Goal: Information Seeking & Learning: Learn about a topic

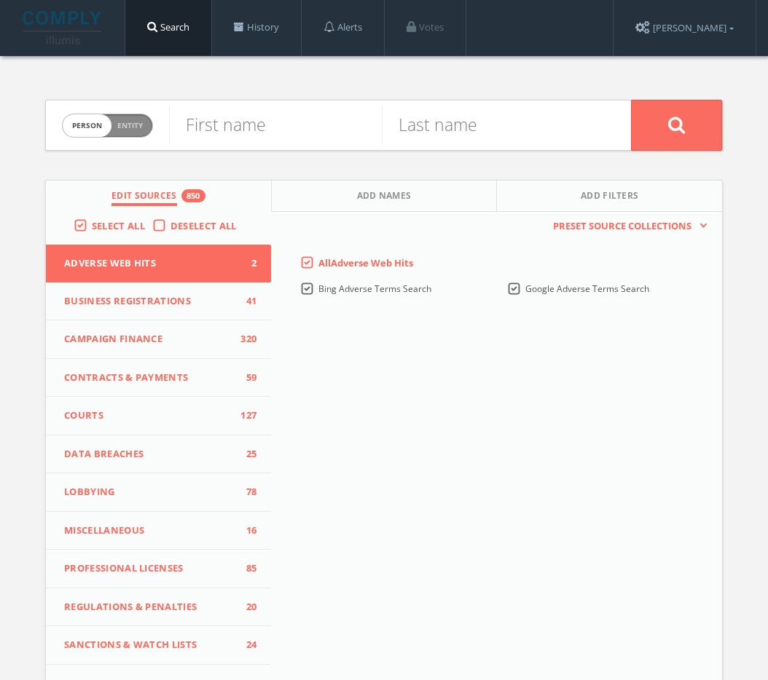
click at [109, 127] on span "person" at bounding box center [87, 125] width 49 height 23
checkbox input "true"
paste input "Orlando Community and Youth Trust"
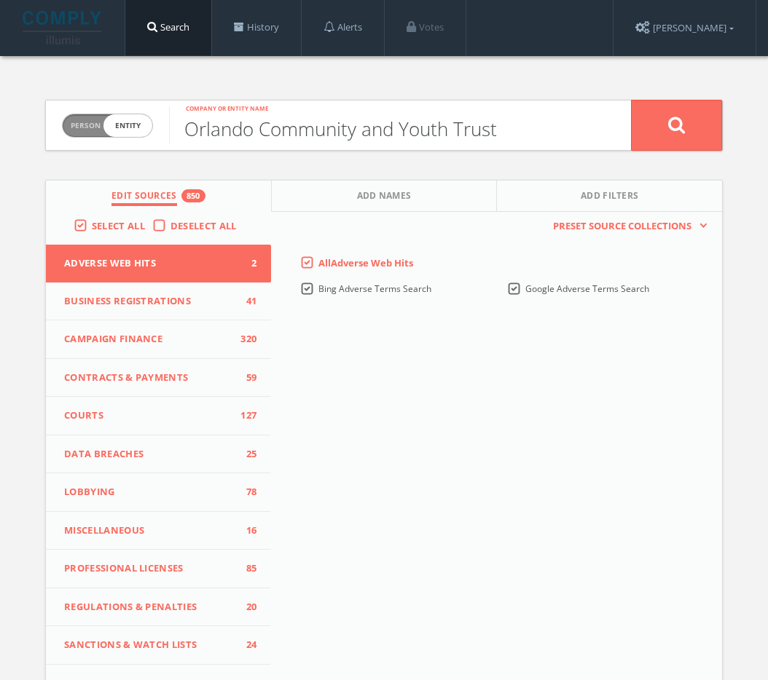
type input "Orlando Community and Youth Trust"
click at [679, 128] on icon at bounding box center [676, 125] width 17 height 18
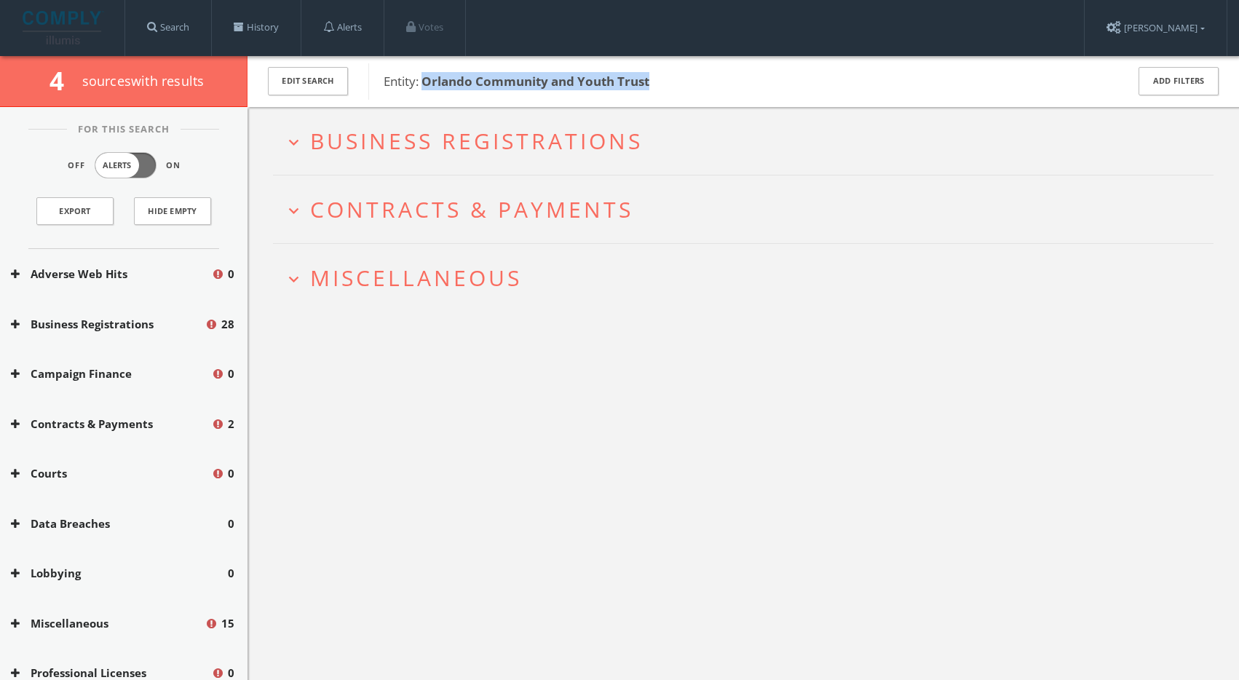
drag, startPoint x: 660, startPoint y: 79, endPoint x: 422, endPoint y: 76, distance: 238.2
click at [422, 76] on span "Entity: Orlando Community and Youth Trust" at bounding box center [746, 81] width 724 height 19
copy b "Orlando Community and Youth Trust"
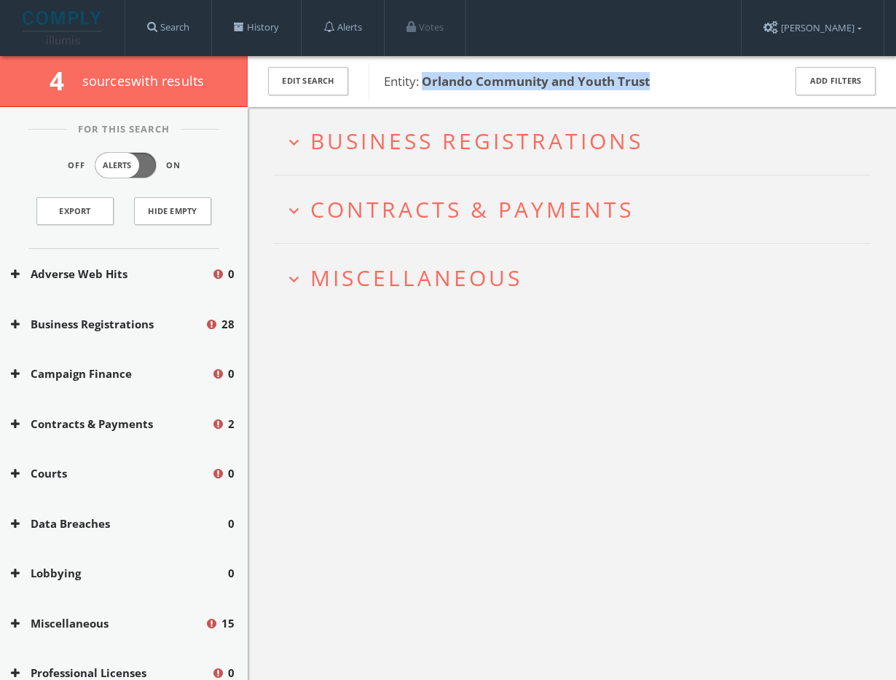
click at [417, 263] on span "Miscellaneous" at bounding box center [416, 278] width 212 height 30
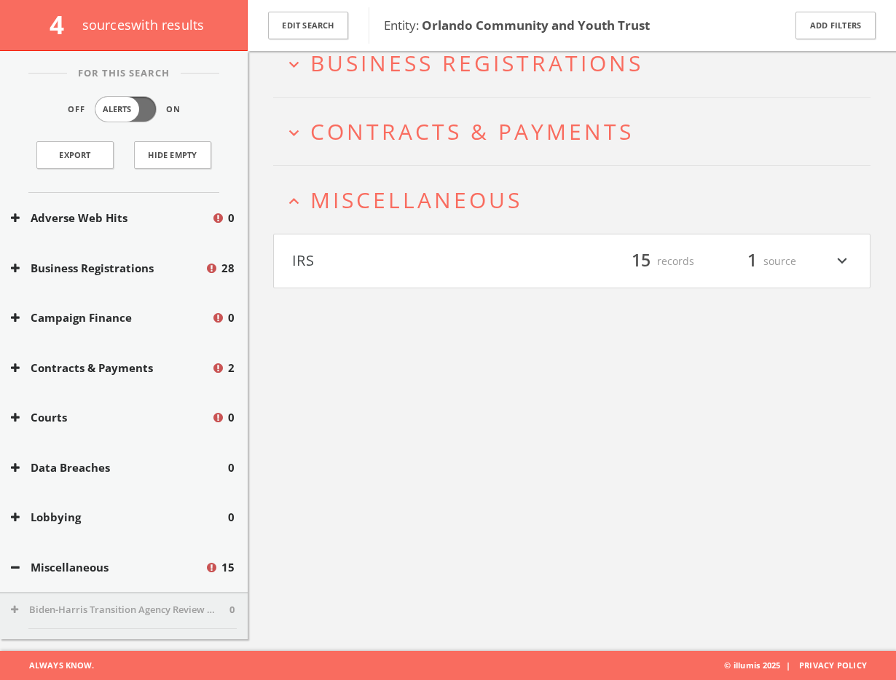
click at [433, 286] on h4 "IRS filter_list 15 records 1 source expand_more" at bounding box center [572, 261] width 596 height 54
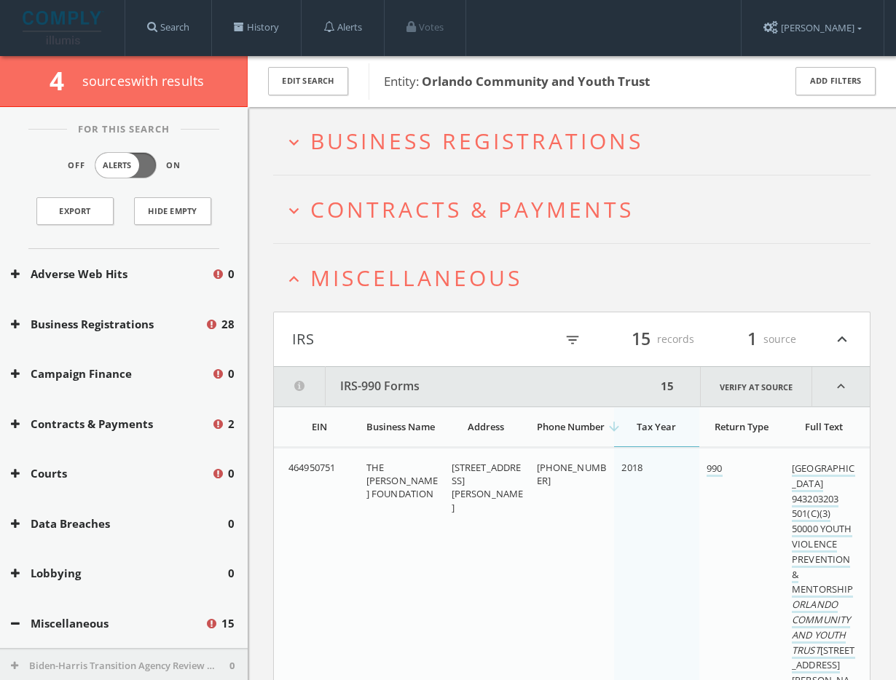
click at [461, 265] on span "Miscellaneous" at bounding box center [416, 278] width 212 height 30
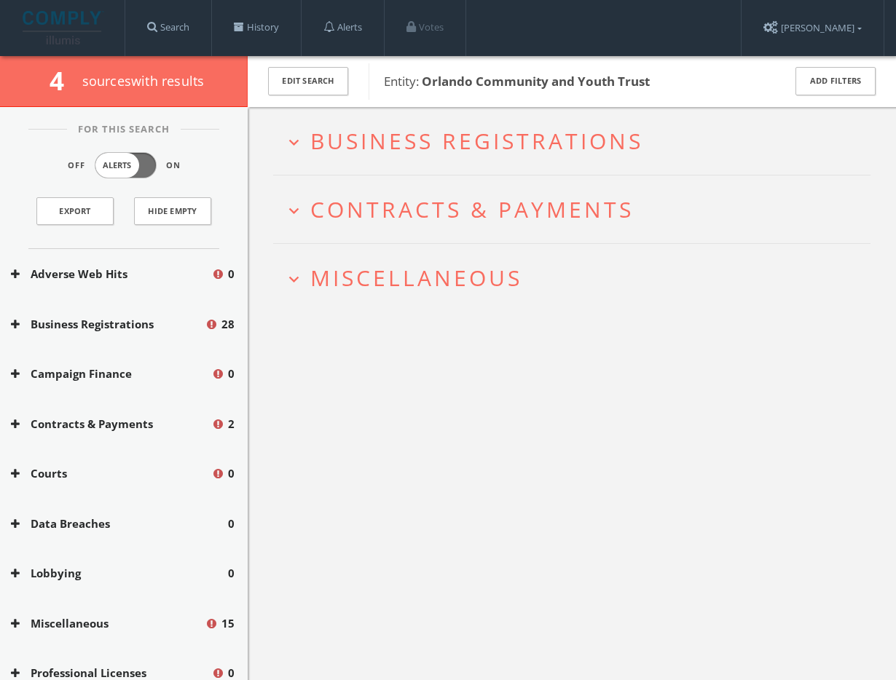
click at [496, 158] on h2 "expand_more Business Registrations" at bounding box center [571, 141] width 597 height 68
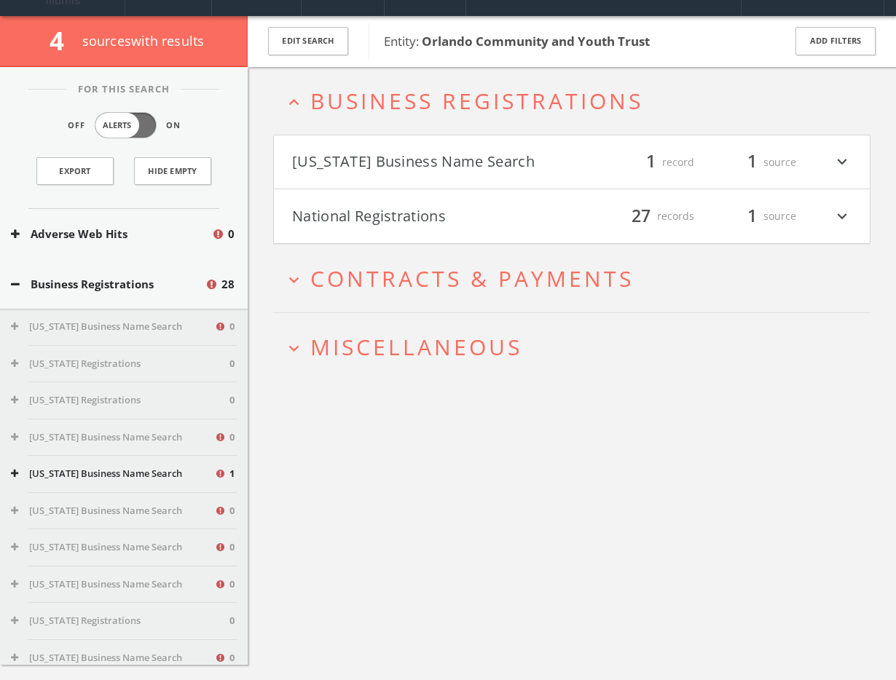
click at [483, 280] on span "Contracts & Payments" at bounding box center [471, 279] width 323 height 30
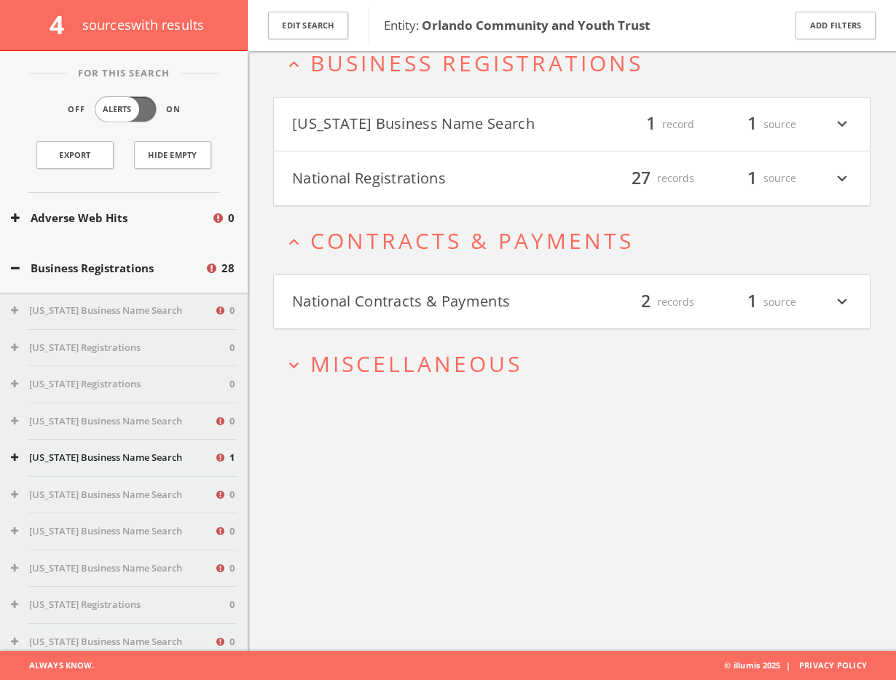
click at [518, 114] on button "Florida Business Name Search" at bounding box center [432, 124] width 280 height 25
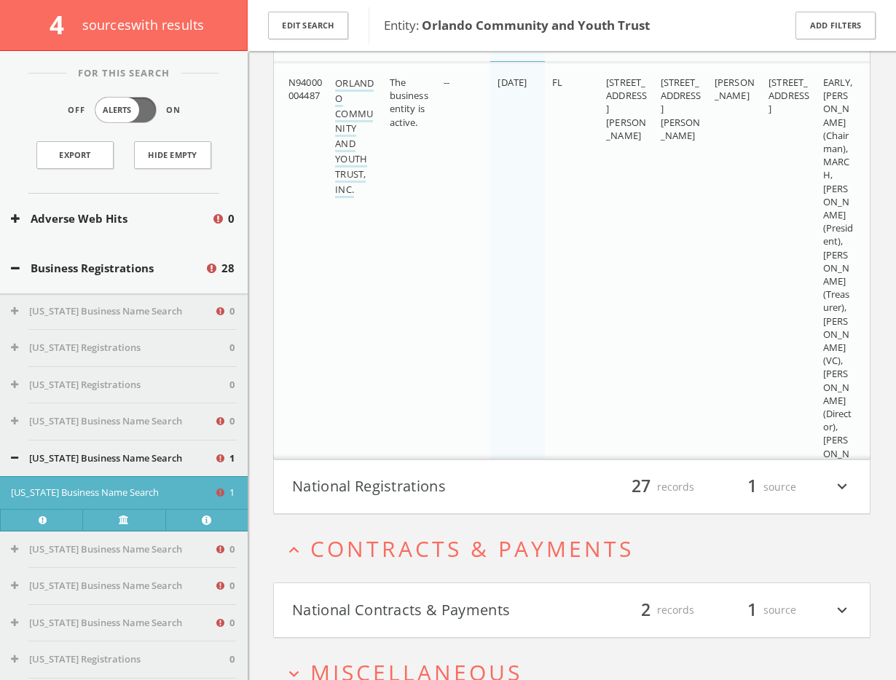
scroll to position [361, 0]
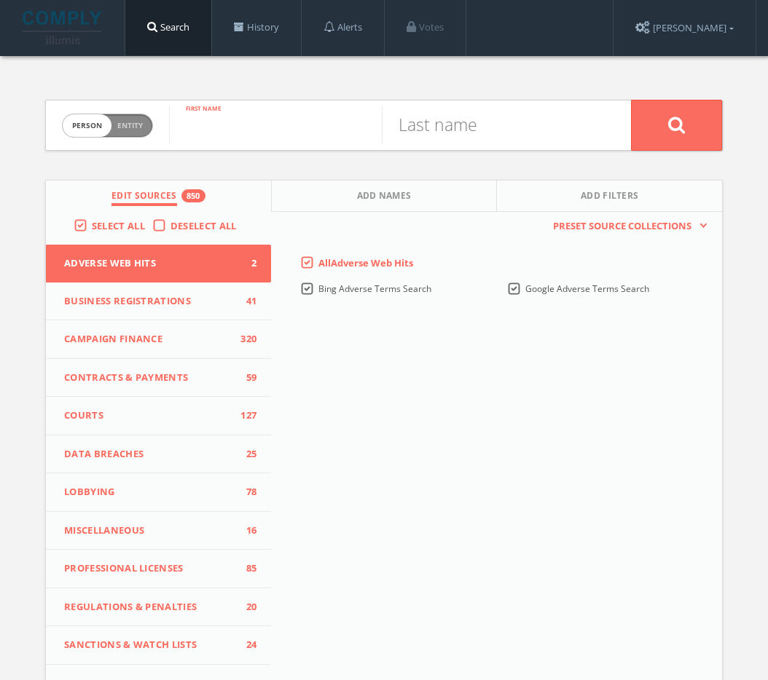
paste input "[PERSON_NAME]"
click at [280, 125] on input "[PERSON_NAME]" at bounding box center [275, 125] width 213 height 38
type input "[PERSON_NAME]"
paste input "[PERSON_NAME]"
type input "[PERSON_NAME]"
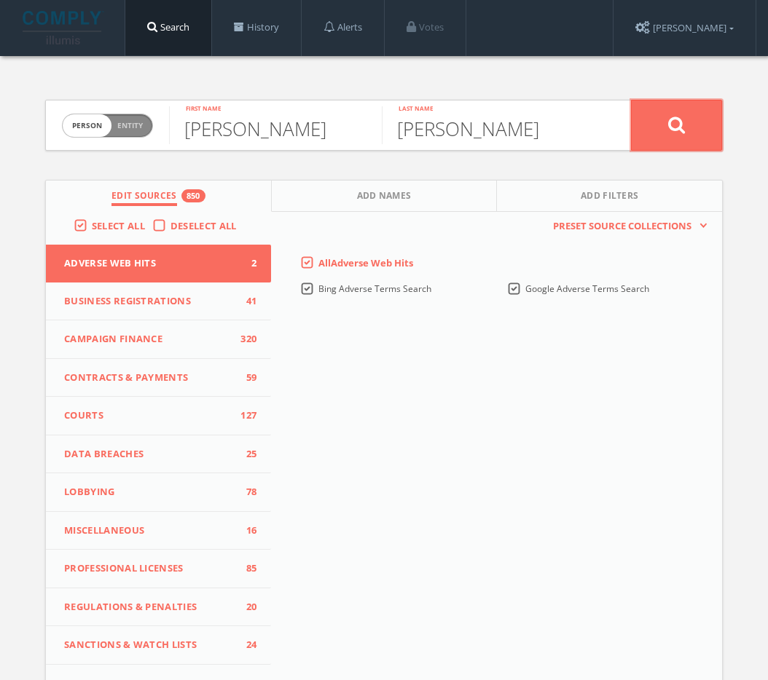
click at [688, 124] on button at bounding box center [676, 125] width 91 height 51
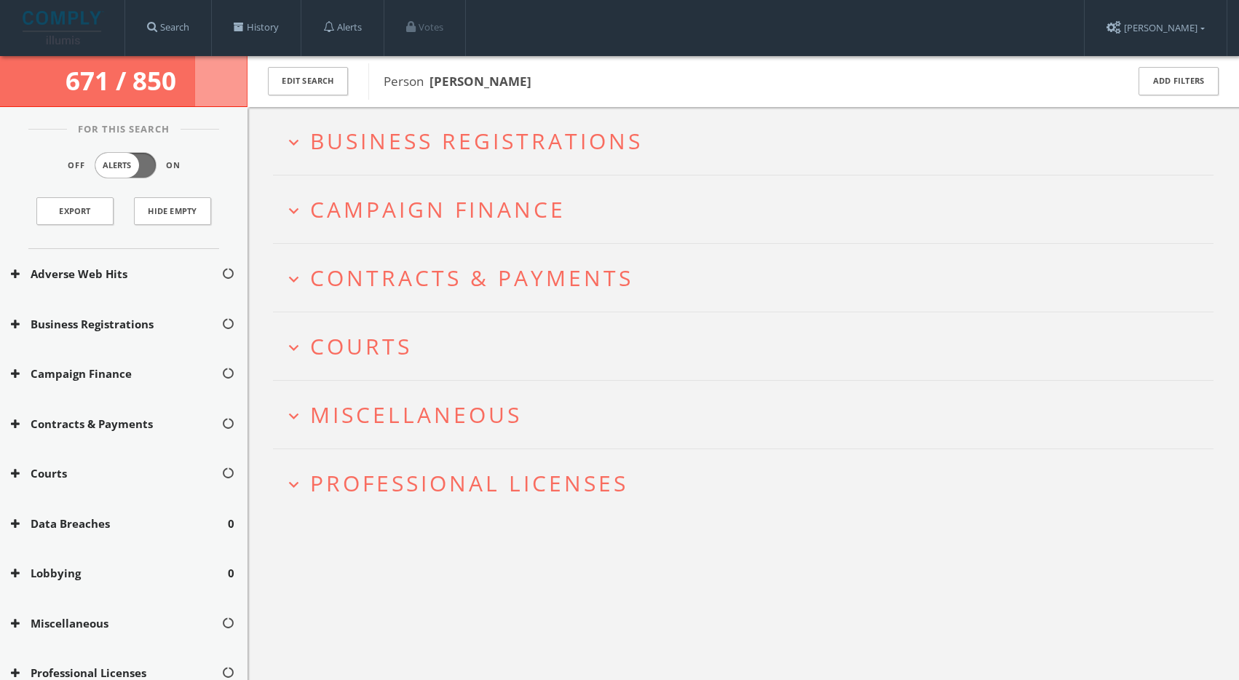
drag, startPoint x: 526, startPoint y: 92, endPoint x: 430, endPoint y: 82, distance: 96.7
click at [430, 82] on div "Person [PERSON_NAME]" at bounding box center [737, 81] width 739 height 36
copy b "[PERSON_NAME]"
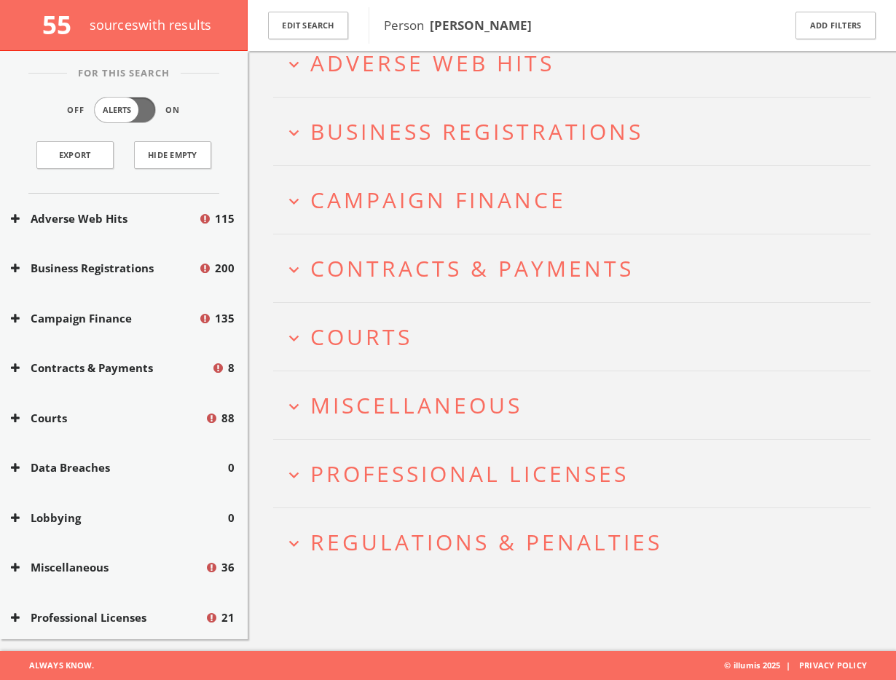
click at [482, 533] on span "Regulations & Penalties" at bounding box center [486, 542] width 352 height 30
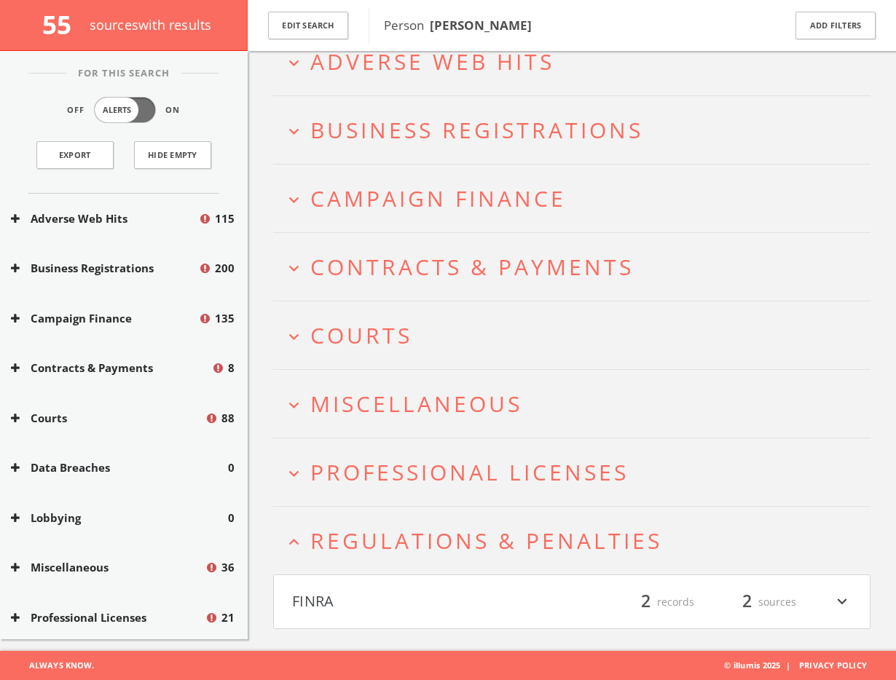
click at [454, 607] on button "FINRA" at bounding box center [432, 602] width 280 height 25
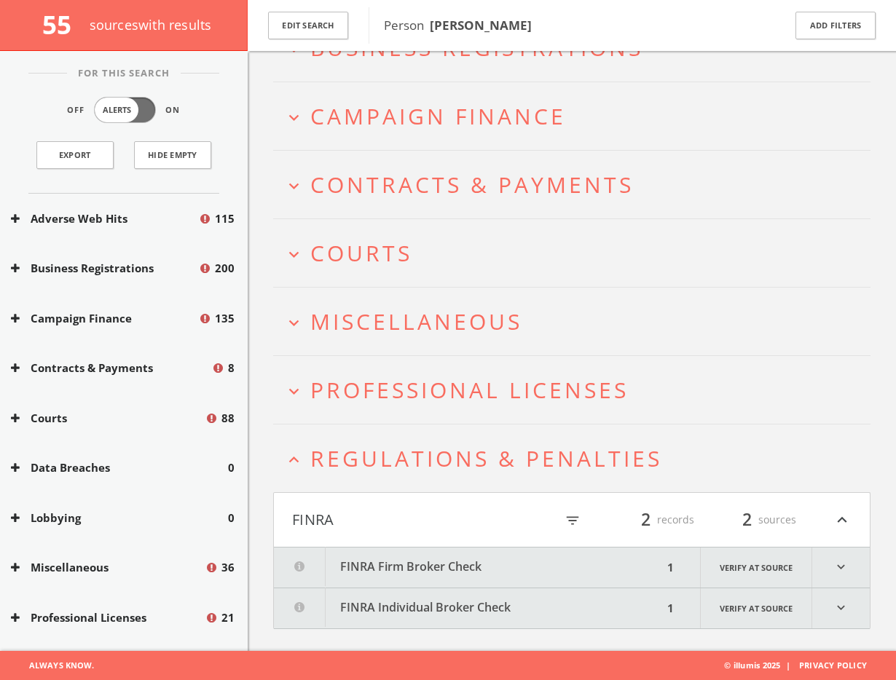
click at [450, 575] on button "FINRA Firm Broker Check" at bounding box center [468, 568] width 389 height 40
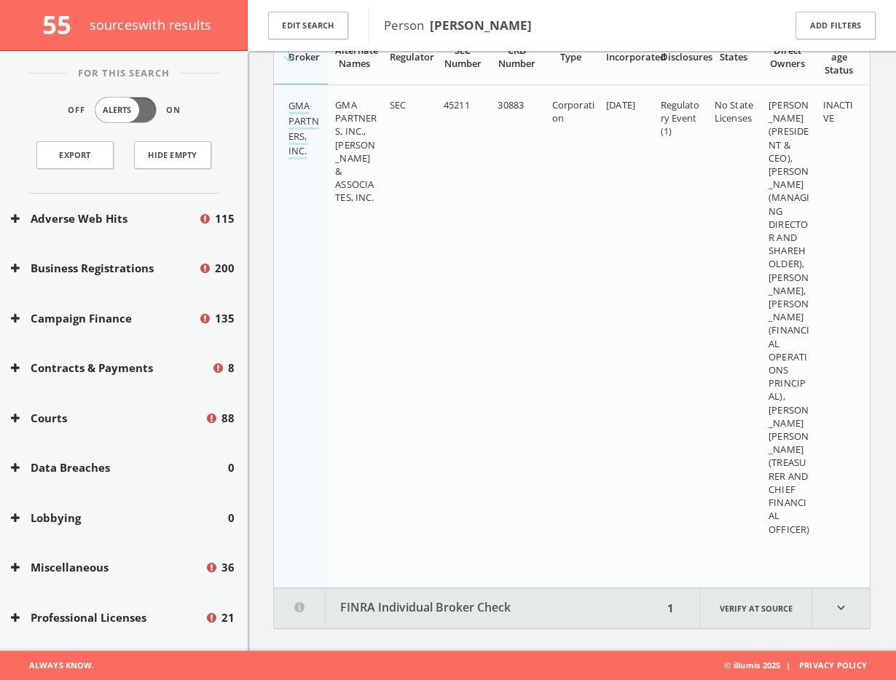
click at [449, 600] on button "FINRA Individual Broker Check" at bounding box center [468, 608] width 389 height 40
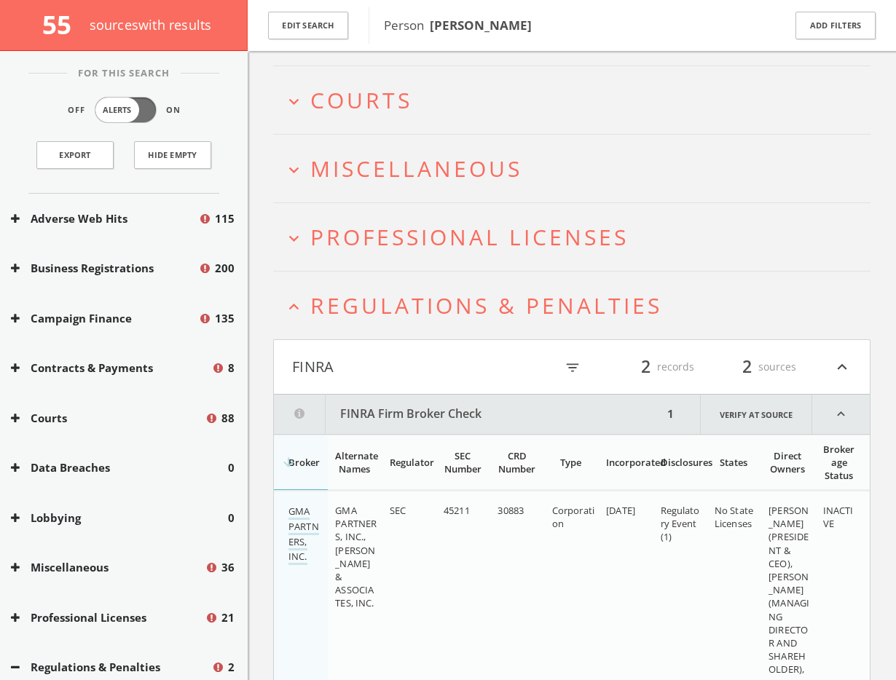
click at [423, 277] on h2 "expand_less Regulations & Penalties" at bounding box center [571, 306] width 597 height 68
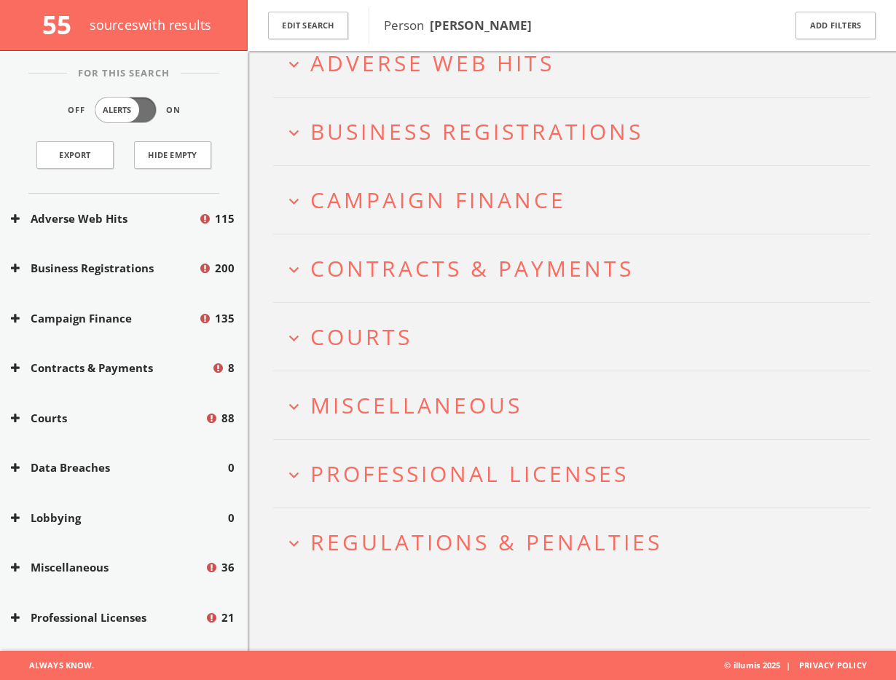
click at [398, 461] on span "Professional Licenses" at bounding box center [469, 474] width 318 height 30
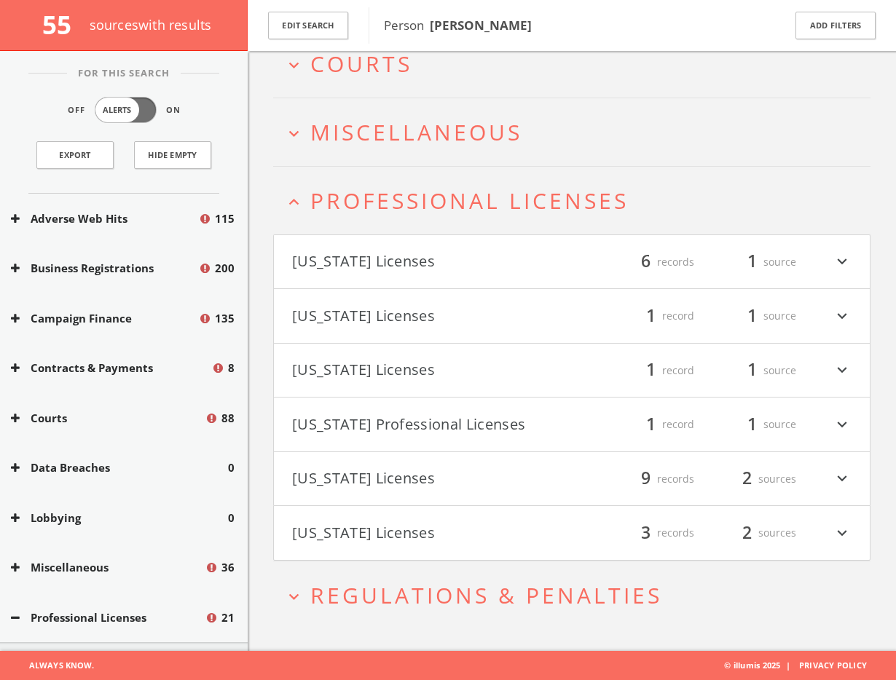
click at [395, 312] on button "[US_STATE] Licenses" at bounding box center [432, 316] width 280 height 25
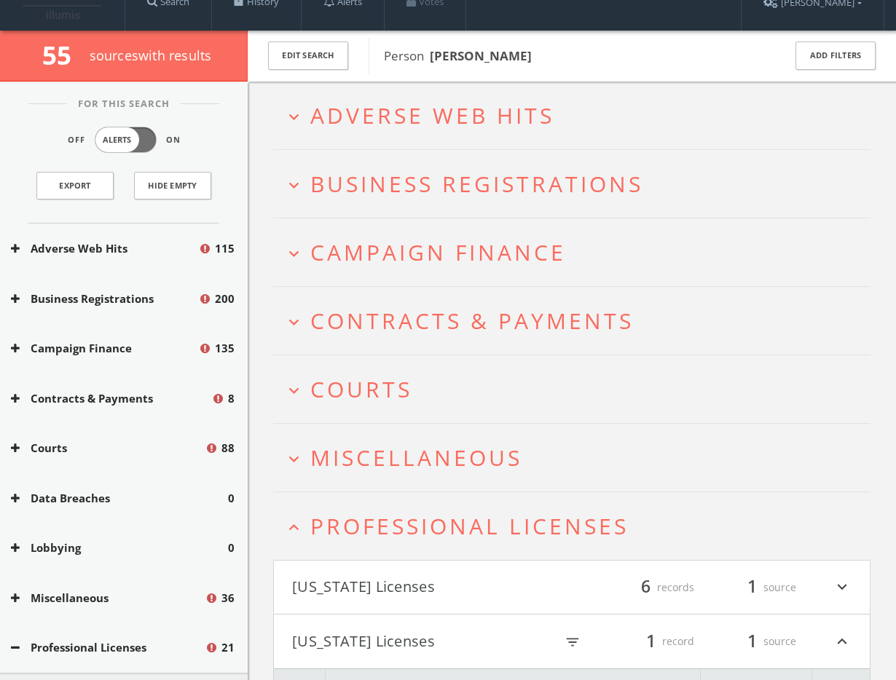
click at [393, 497] on h2 "expand_less Professional Licenses" at bounding box center [571, 526] width 597 height 68
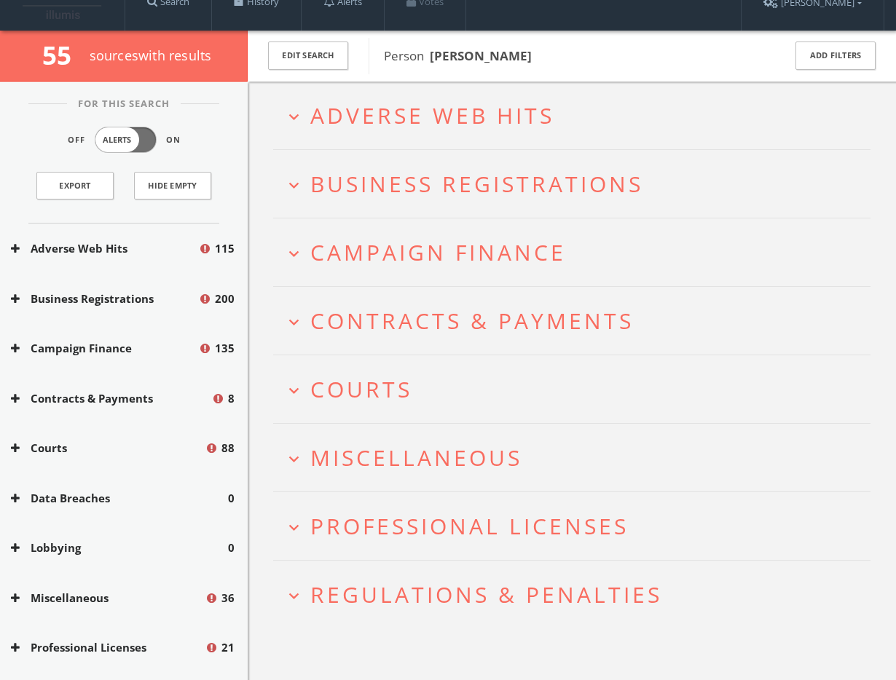
click at [395, 460] on span "Miscellaneous" at bounding box center [416, 458] width 212 height 30
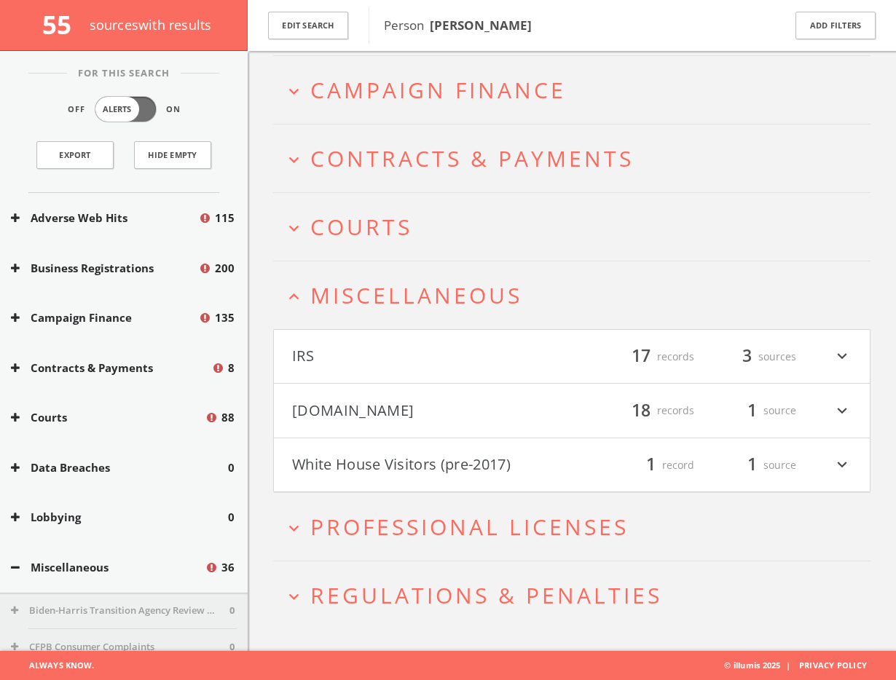
click at [401, 417] on button "[DOMAIN_NAME]" at bounding box center [432, 410] width 280 height 25
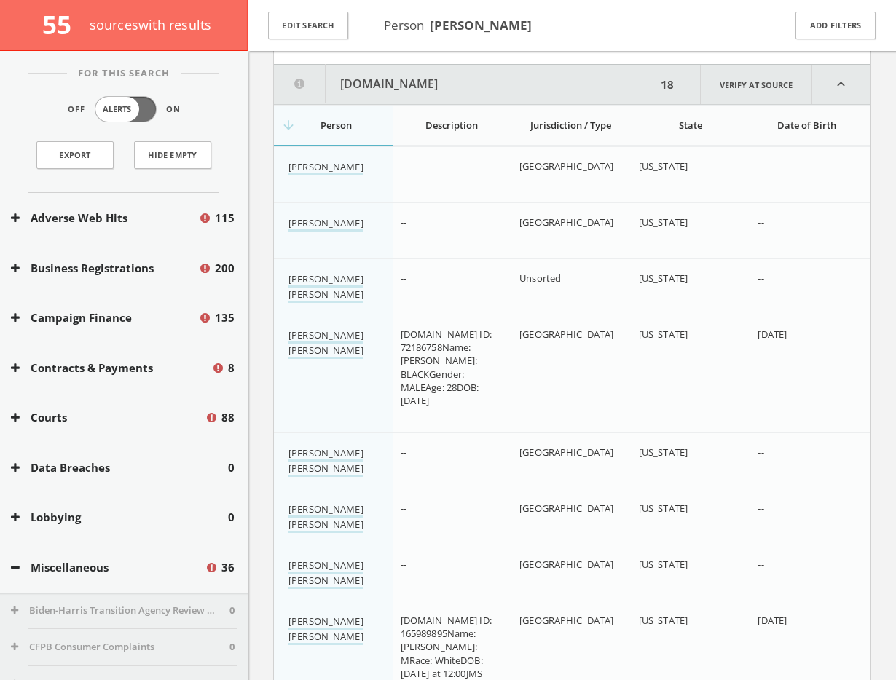
scroll to position [582, 0]
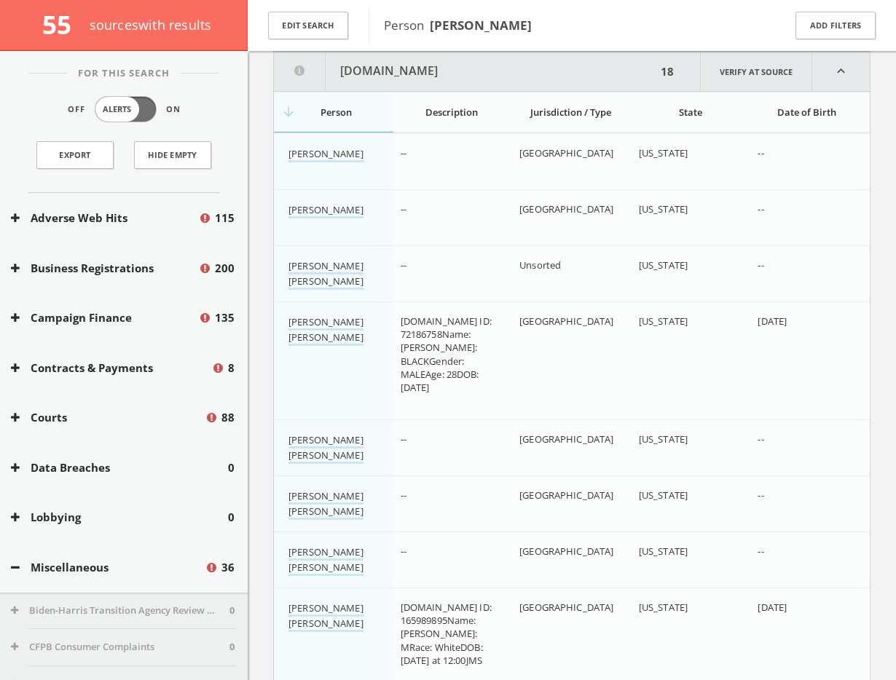
click at [681, 120] on th "State" at bounding box center [690, 112] width 119 height 40
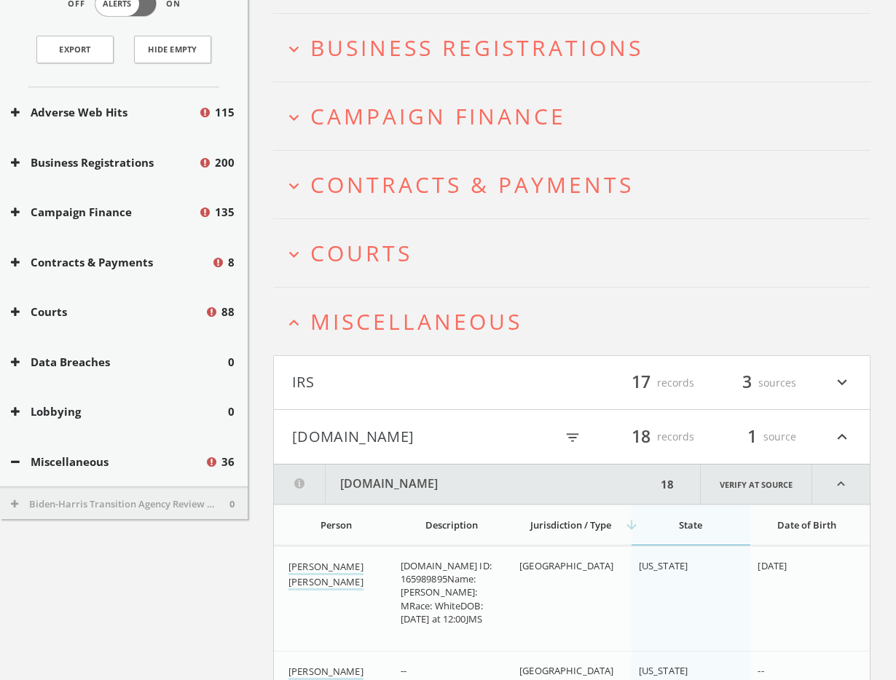
scroll to position [0, 0]
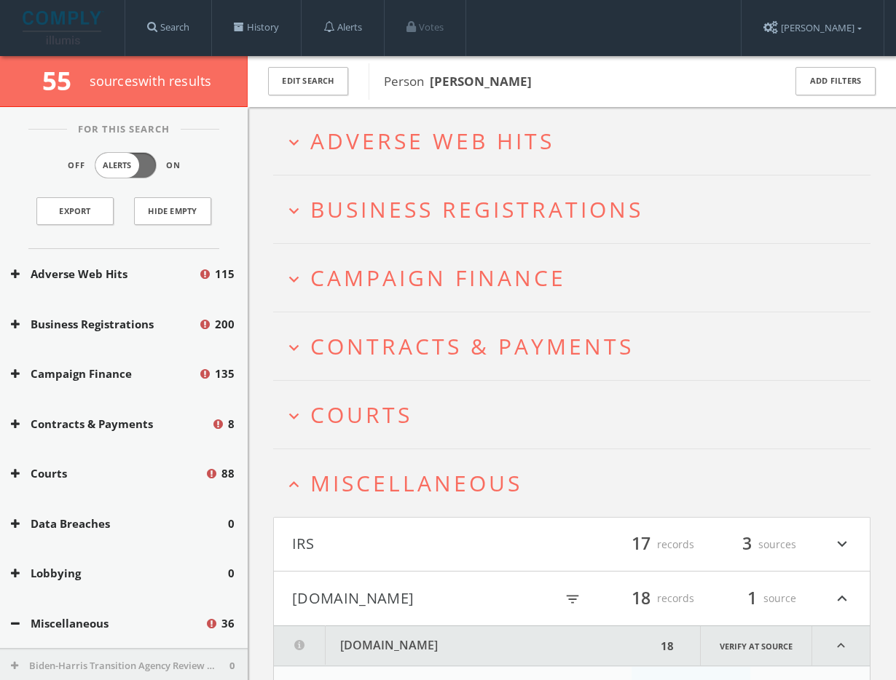
click at [449, 473] on span "Miscellaneous" at bounding box center [416, 483] width 212 height 30
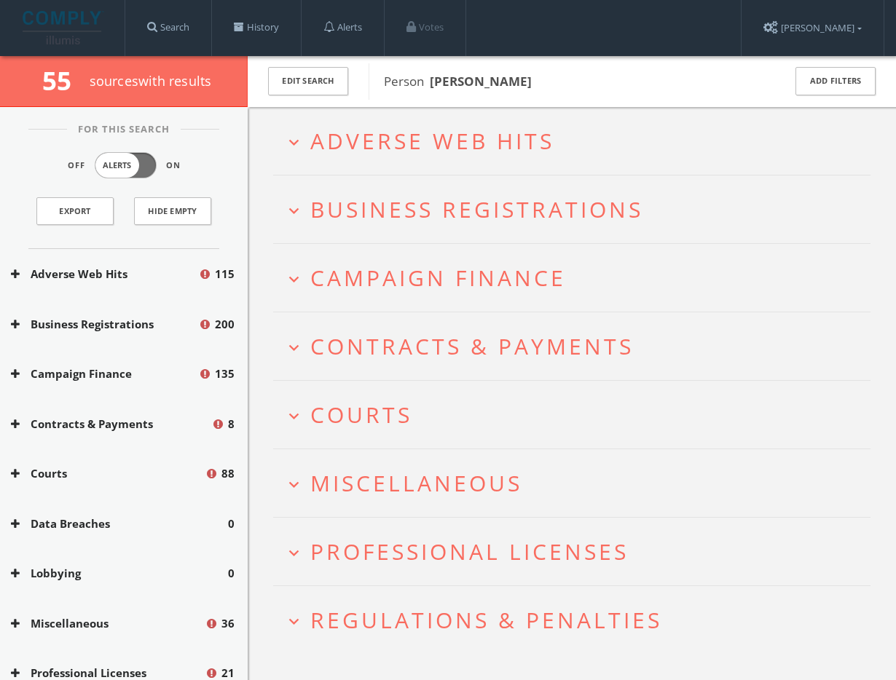
click at [425, 440] on h2 "expand_more Courts" at bounding box center [571, 415] width 597 height 68
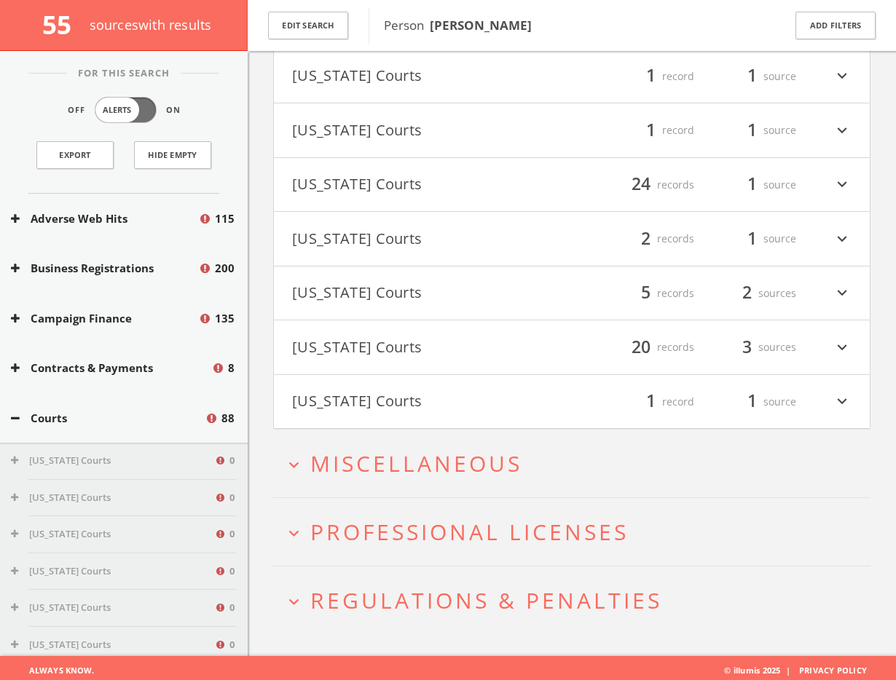
click at [360, 414] on h4 "[US_STATE] Courts filter_list 1 record 1 source expand_more" at bounding box center [572, 402] width 596 height 54
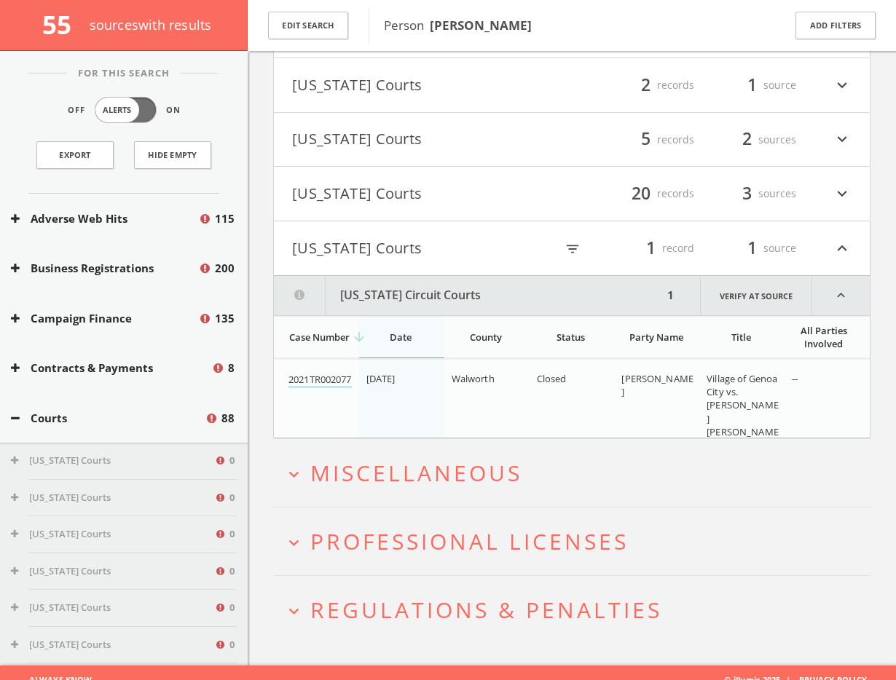
scroll to position [792, 0]
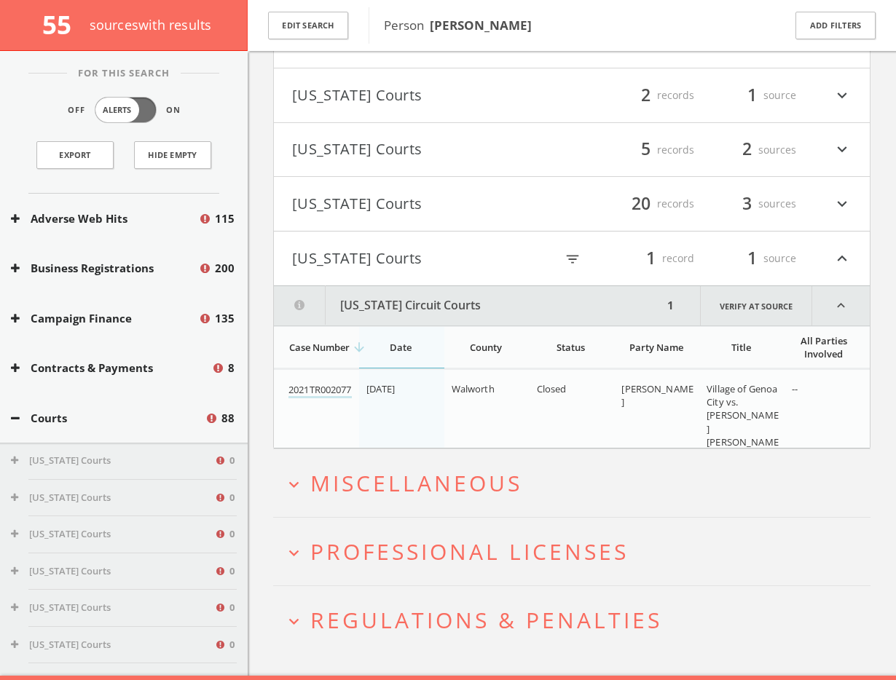
click at [352, 248] on button "[US_STATE] Courts" at bounding box center [423, 258] width 263 height 25
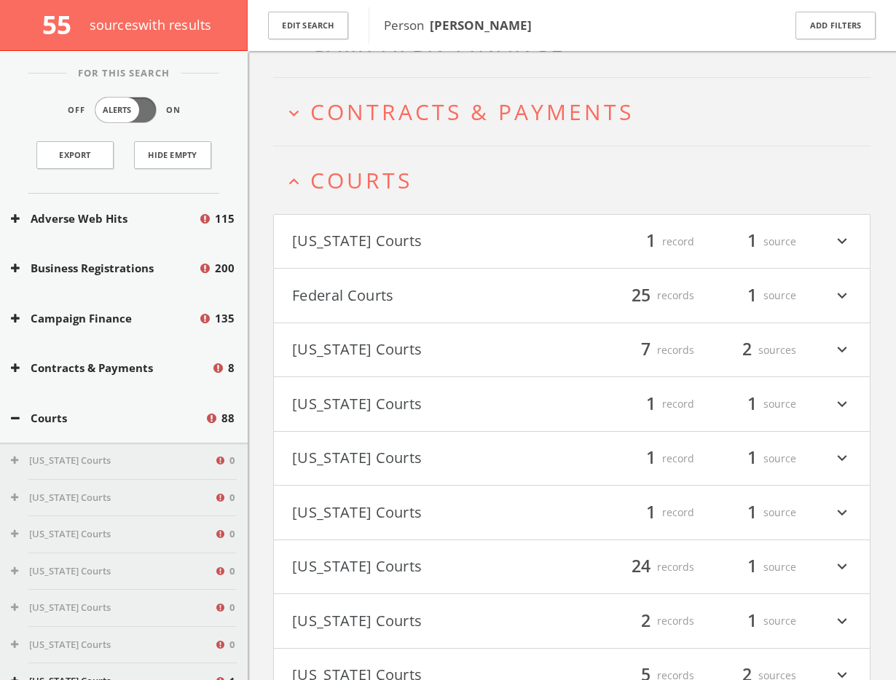
click at [358, 276] on h4 "Federal Courts filter_list 25 records 1 source expand_more" at bounding box center [572, 296] width 596 height 54
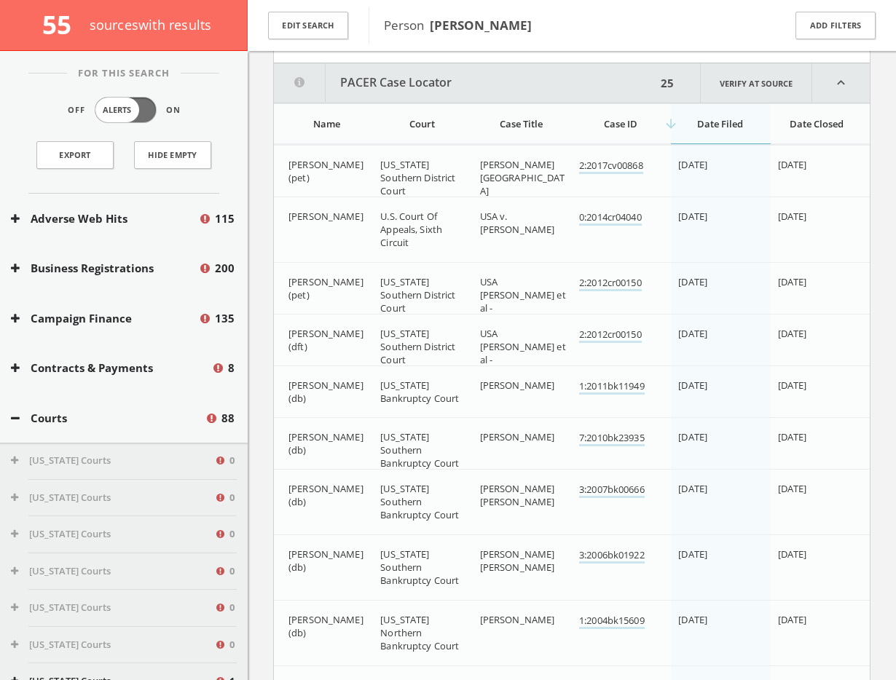
scroll to position [513, 0]
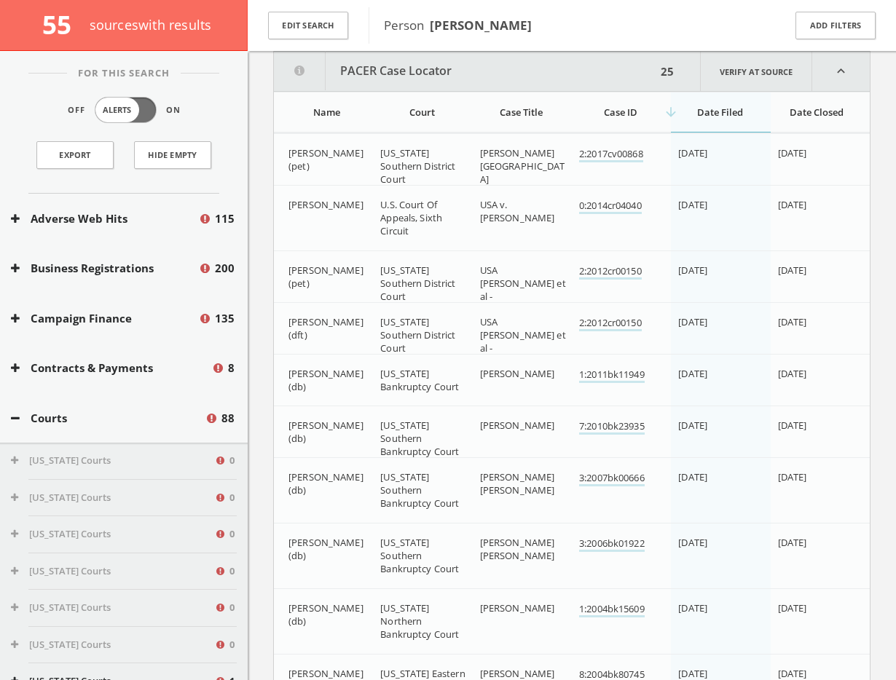
click at [337, 122] on th "Name" at bounding box center [323, 112] width 99 height 40
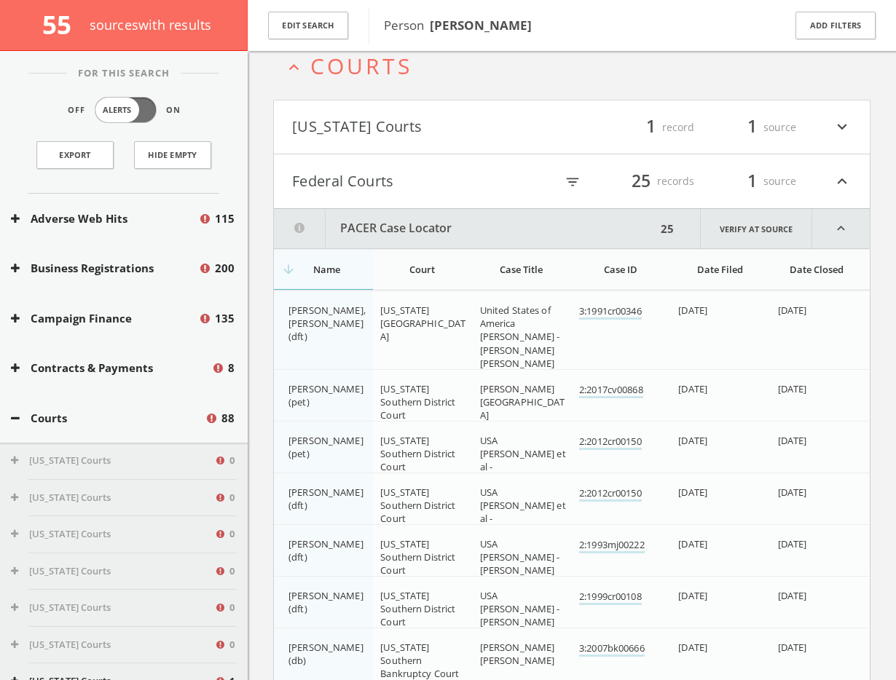
scroll to position [229, 0]
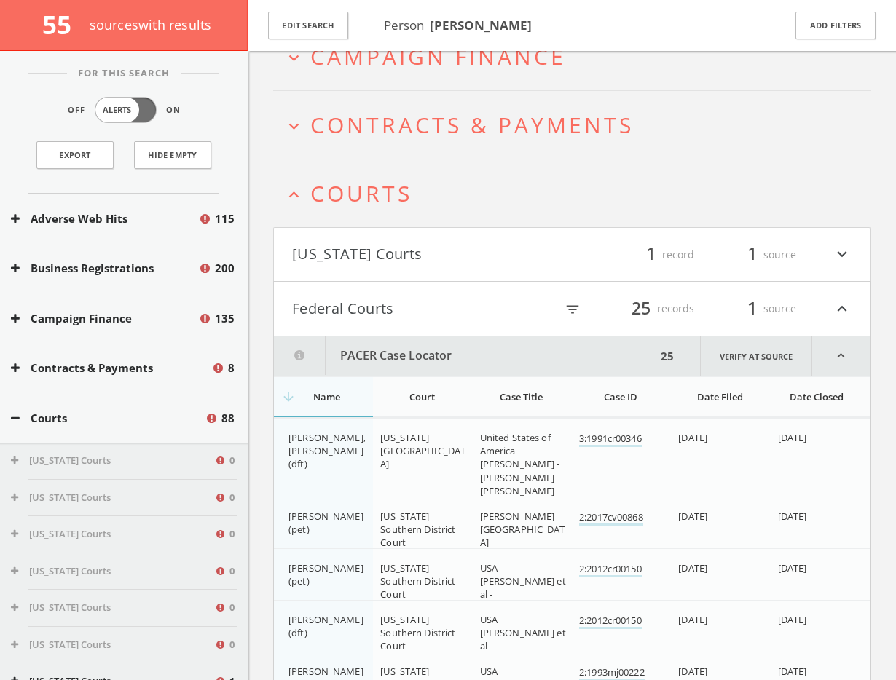
click at [371, 309] on button "Federal Courts" at bounding box center [423, 308] width 263 height 25
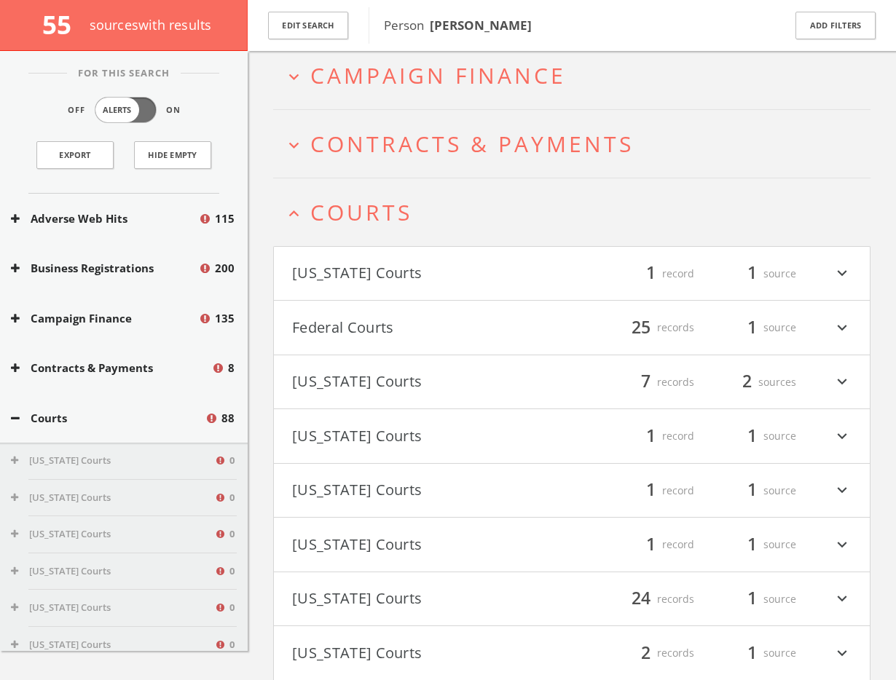
scroll to position [0, 0]
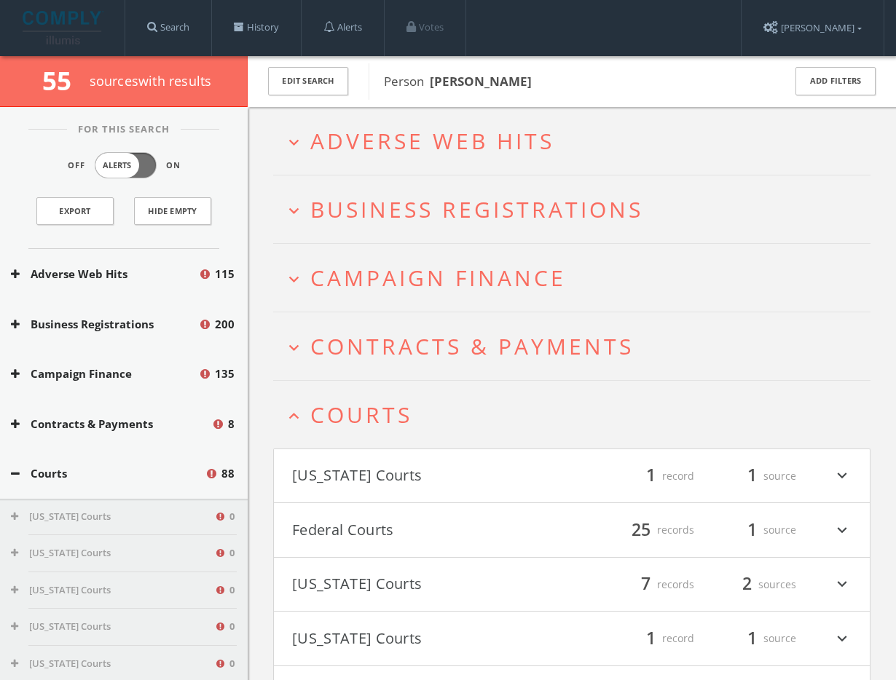
click at [384, 404] on span "Courts" at bounding box center [361, 415] width 102 height 30
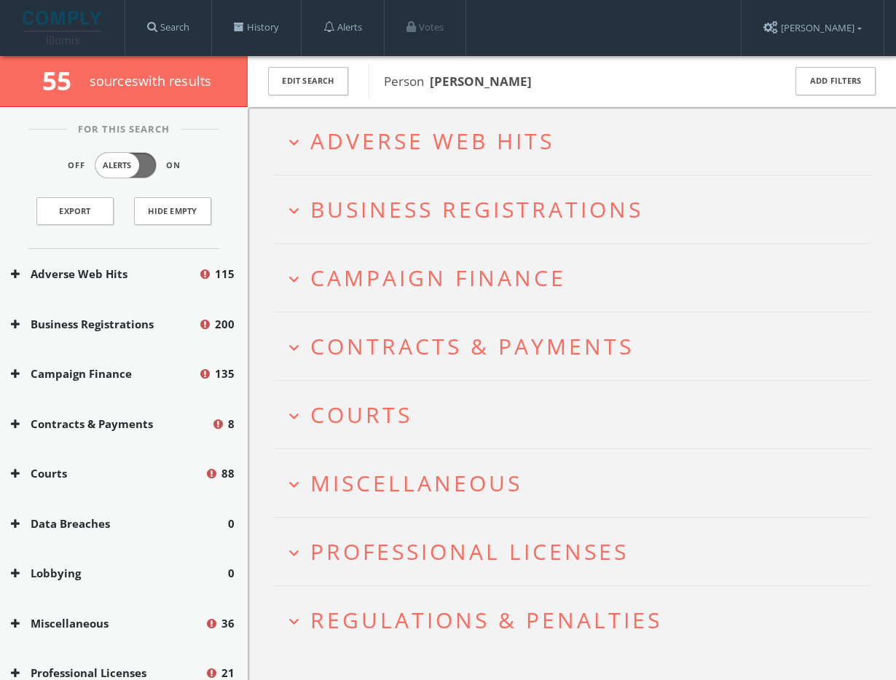
click at [395, 288] on span "Campaign Finance" at bounding box center [438, 278] width 256 height 30
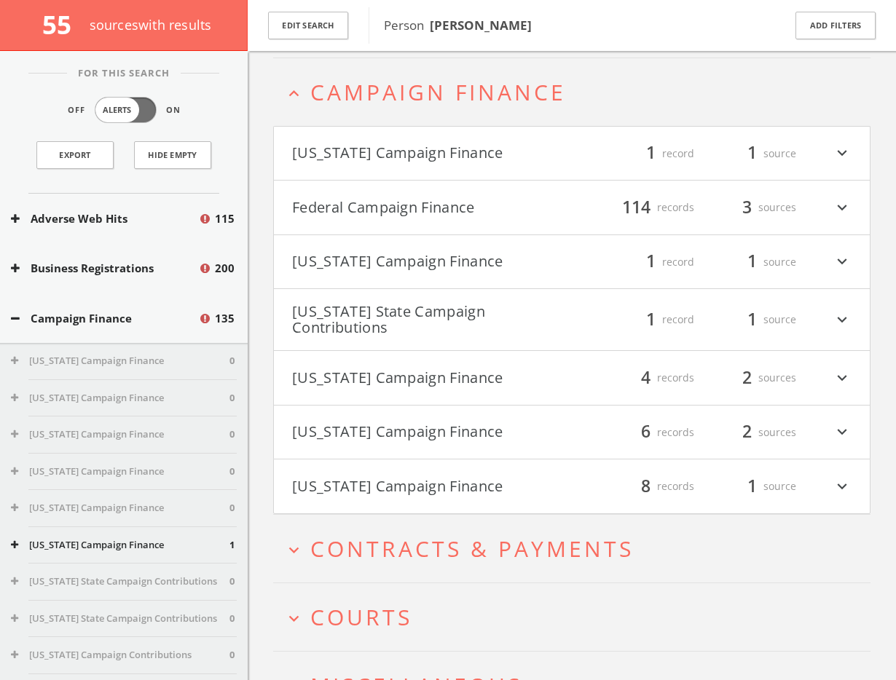
click at [426, 275] on h4 "[US_STATE] Campaign Finance filter_list 1 record 1 source expand_more" at bounding box center [572, 262] width 596 height 54
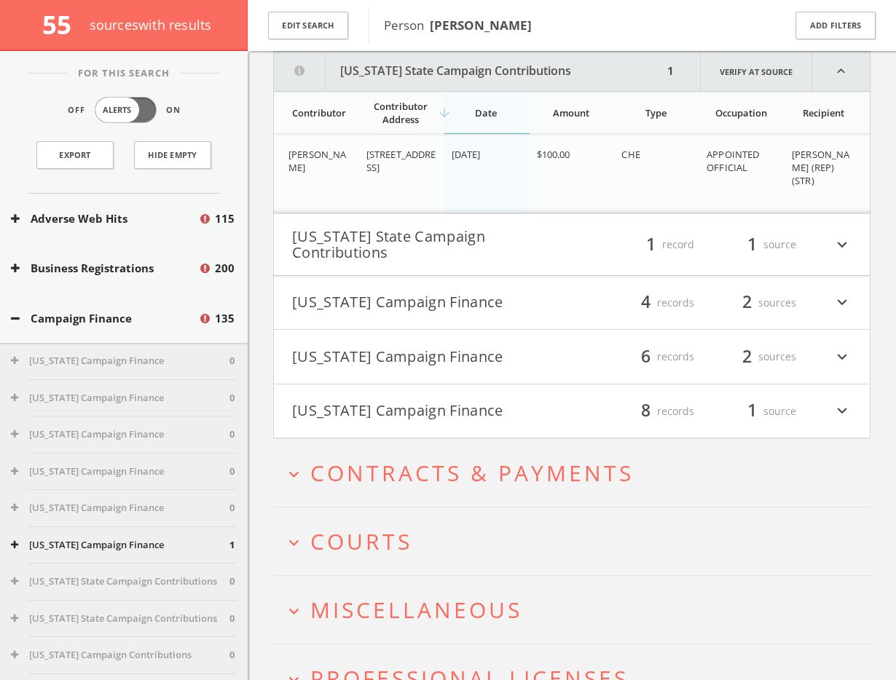
click at [391, 395] on h4 "[US_STATE] Campaign Finance filter_list 8 records 1 source expand_more" at bounding box center [572, 411] width 596 height 54
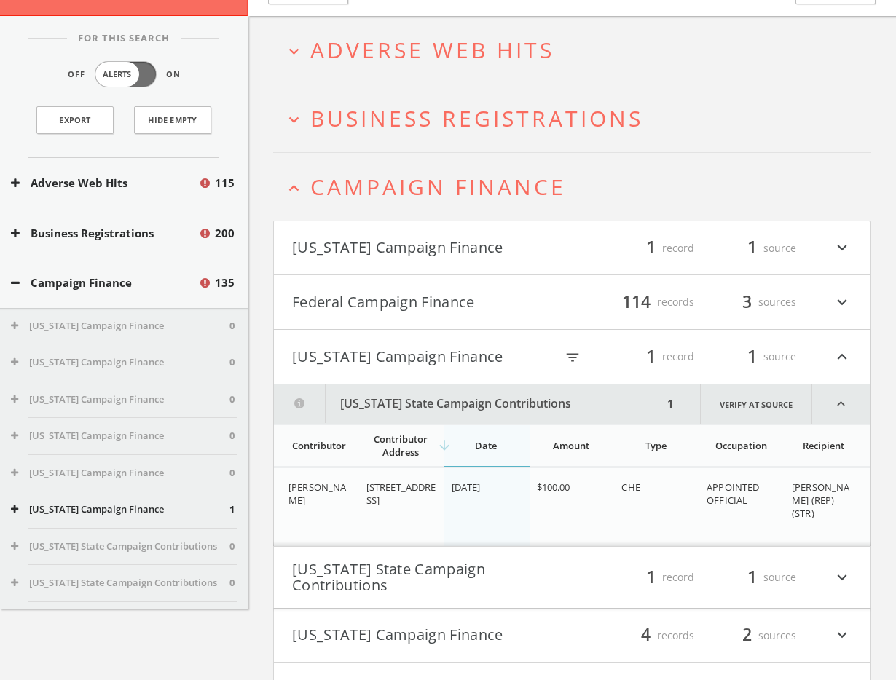
scroll to position [20, 0]
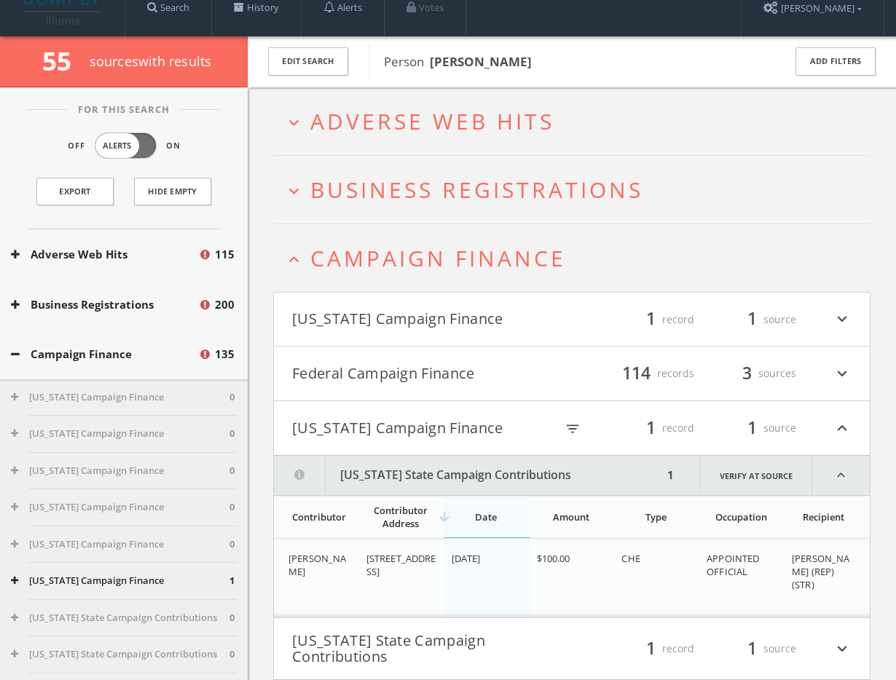
click at [432, 267] on span "Campaign Finance" at bounding box center [438, 258] width 256 height 30
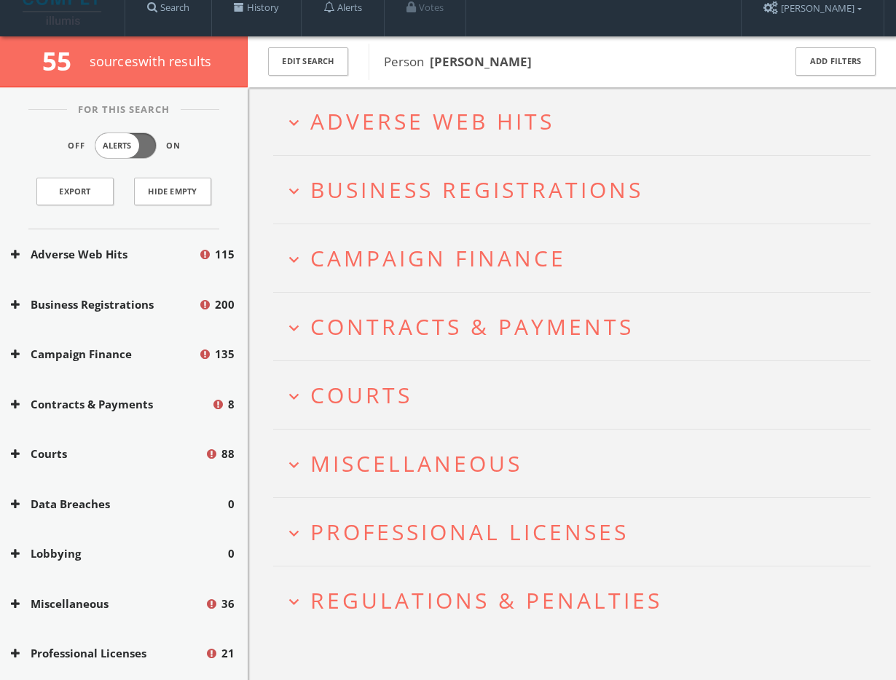
click at [478, 133] on span "Adverse Web Hits" at bounding box center [432, 121] width 244 height 30
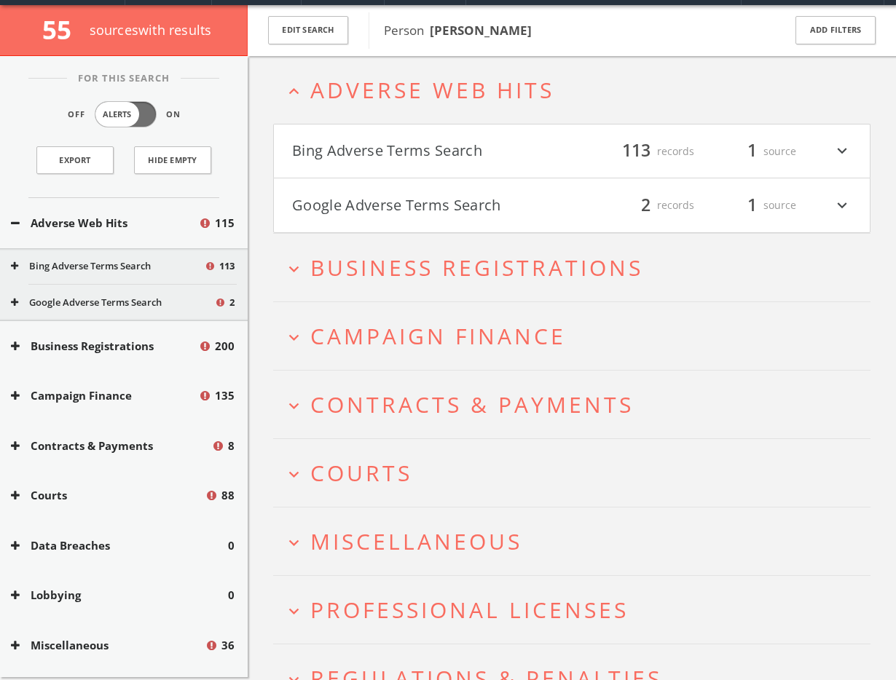
click at [496, 199] on button "Google Adverse Terms Search" at bounding box center [432, 205] width 280 height 25
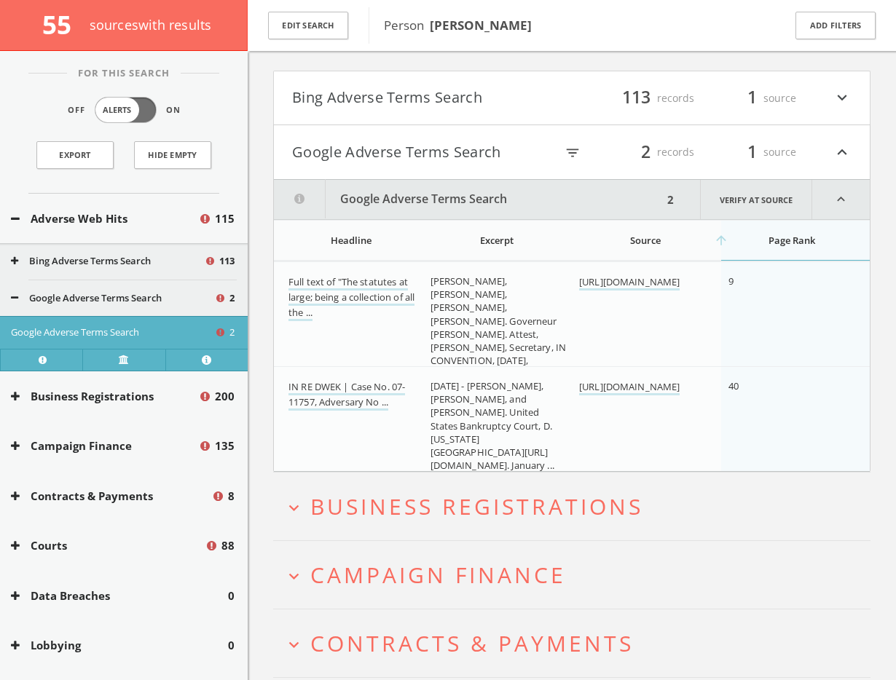
scroll to position [0, 0]
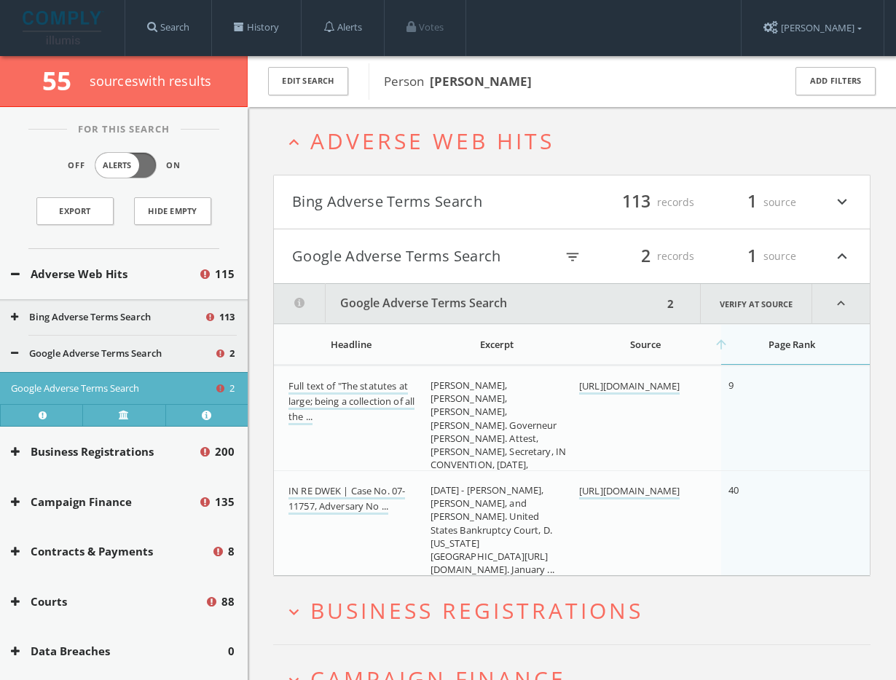
click at [445, 261] on button "Google Adverse Terms Search" at bounding box center [423, 256] width 263 height 25
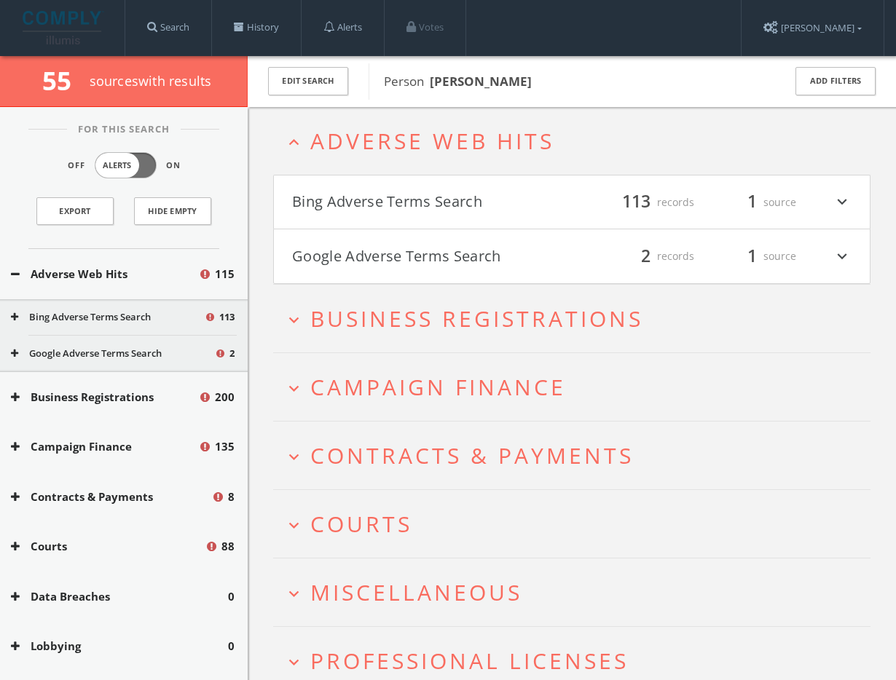
click at [438, 212] on button "Bing Adverse Terms Search" at bounding box center [432, 202] width 280 height 25
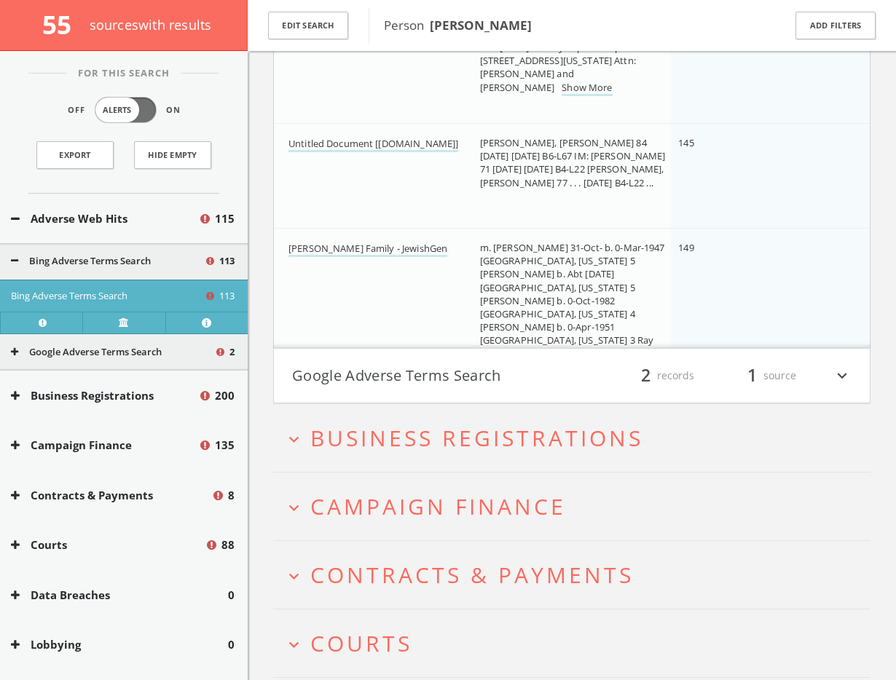
scroll to position [13451, 0]
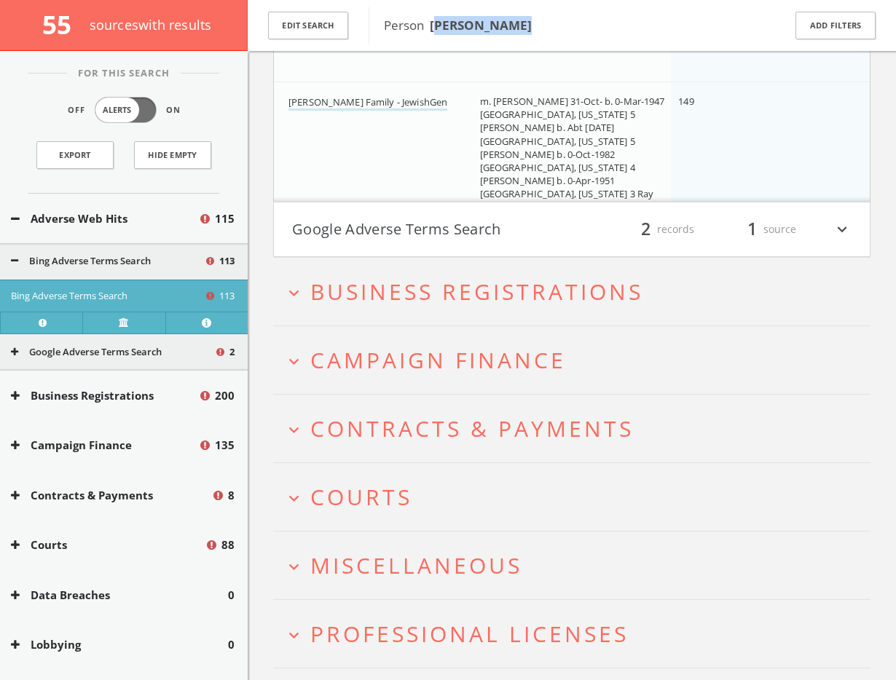
drag, startPoint x: 517, startPoint y: 25, endPoint x: 435, endPoint y: 21, distance: 81.6
click at [435, 21] on b "[PERSON_NAME]" at bounding box center [481, 25] width 102 height 17
drag, startPoint x: 499, startPoint y: 27, endPoint x: 434, endPoint y: 24, distance: 64.9
click at [427, 25] on span "Person [PERSON_NAME]" at bounding box center [574, 25] width 380 height 19
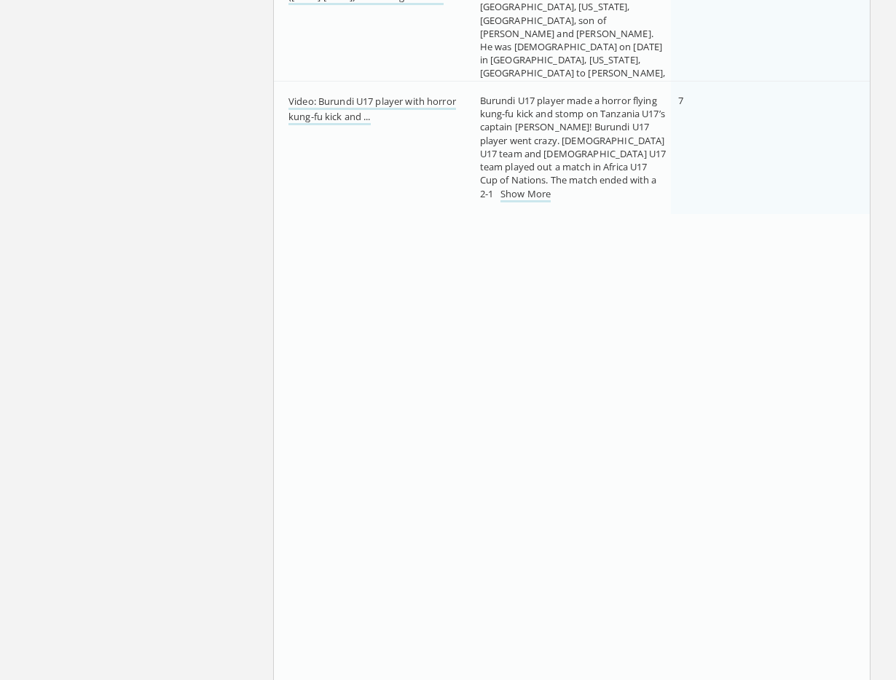
scroll to position [0, 0]
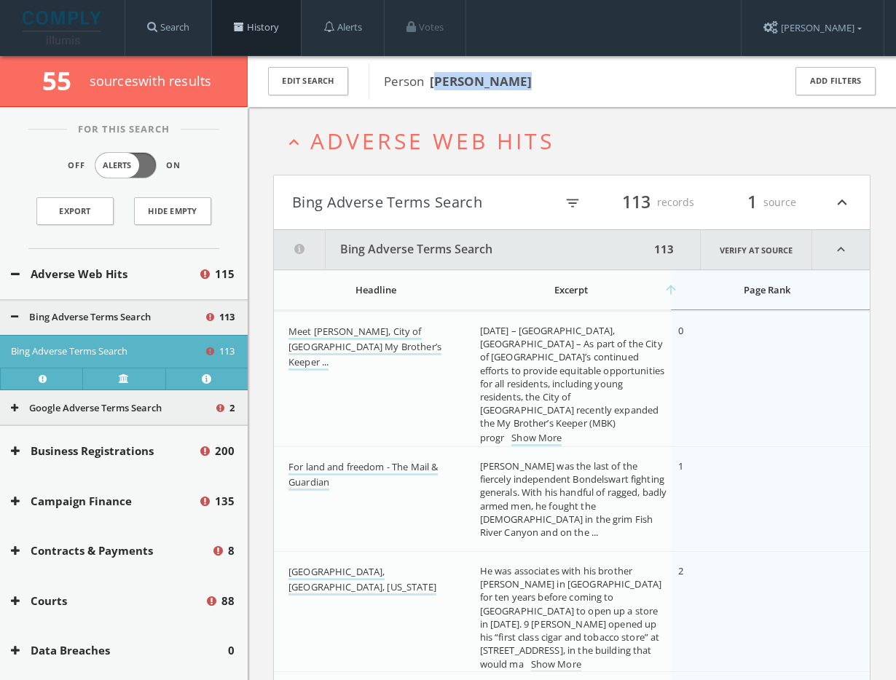
click at [276, 34] on link "History" at bounding box center [256, 27] width 89 height 55
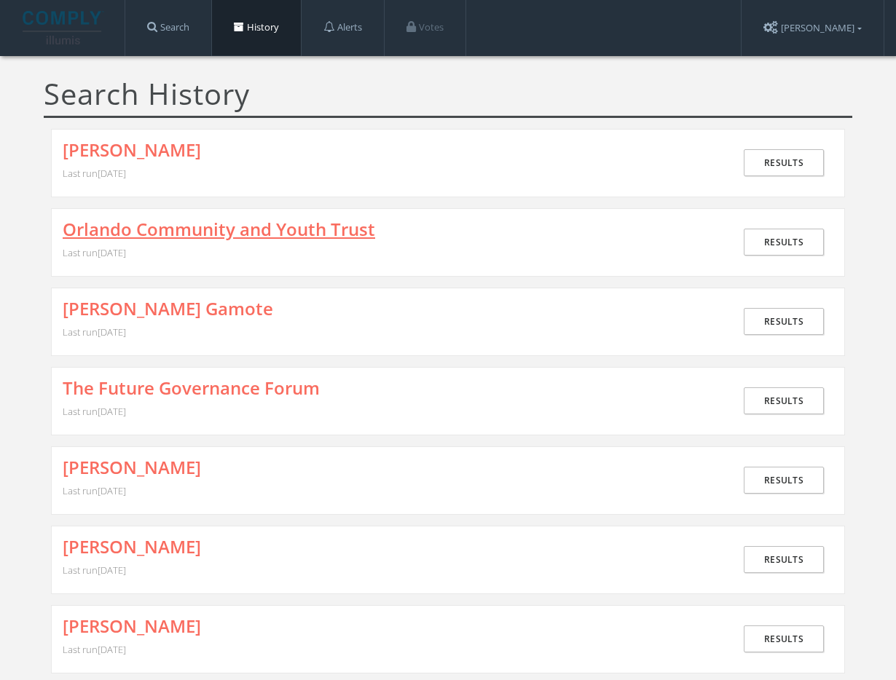
click at [309, 220] on link "Orlando Community and Youth Trust" at bounding box center [219, 229] width 312 height 19
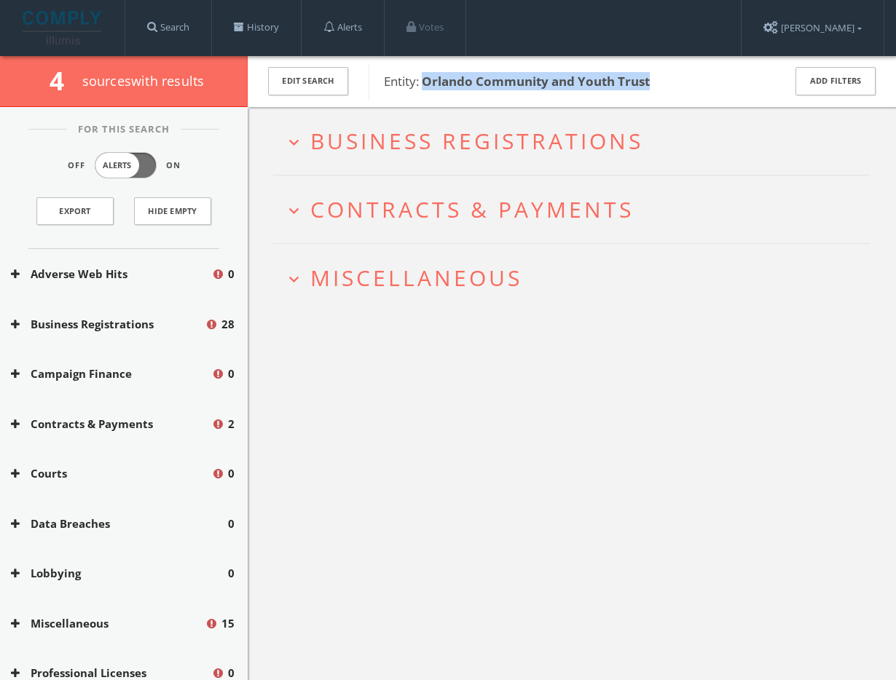
drag, startPoint x: 664, startPoint y: 79, endPoint x: 435, endPoint y: 80, distance: 228.7
click at [422, 81] on span "Entity: Orlando Community and Youth Trust" at bounding box center [574, 81] width 380 height 19
